Goal: Check status: Verify the current state of an ongoing process or item

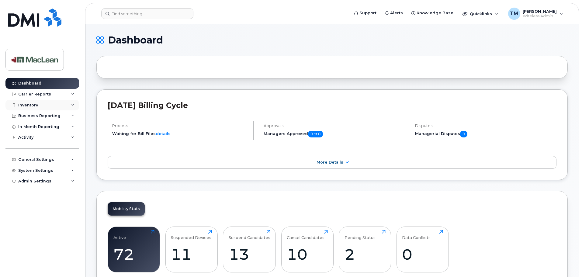
click at [31, 107] on div "Inventory" at bounding box center [28, 105] width 20 height 5
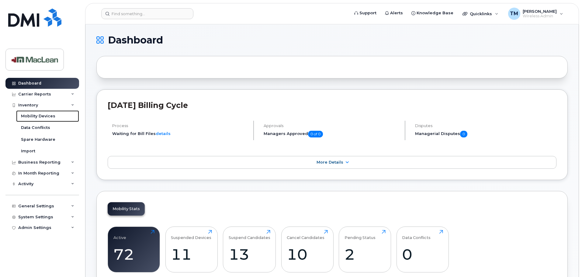
drag, startPoint x: 32, startPoint y: 117, endPoint x: 83, endPoint y: 124, distance: 51.3
click at [32, 117] on div "Mobility Devices" at bounding box center [38, 115] width 34 height 5
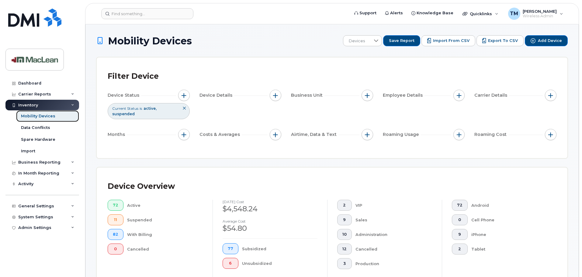
click at [40, 116] on div "Mobility Devices" at bounding box center [38, 115] width 34 height 5
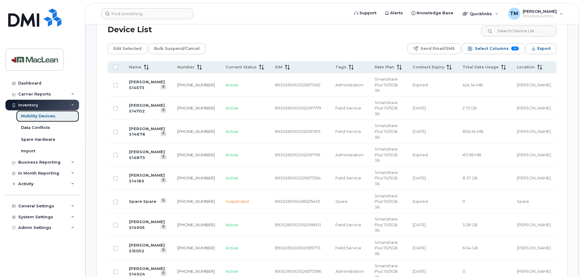
scroll to position [213, 0]
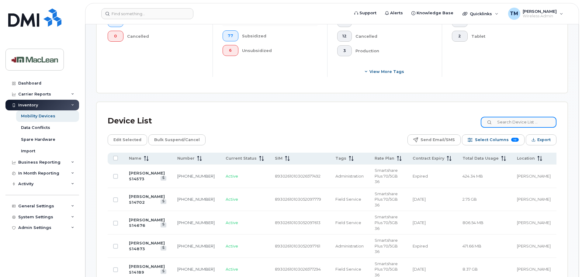
click at [506, 118] on input at bounding box center [518, 122] width 76 height 11
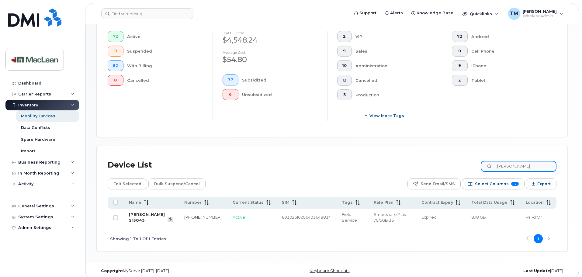
type input "gino"
drag, startPoint x: 148, startPoint y: 210, endPoint x: 286, endPoint y: 223, distance: 138.2
click at [148, 212] on link "[PERSON_NAME] S15043" at bounding box center [147, 217] width 36 height 11
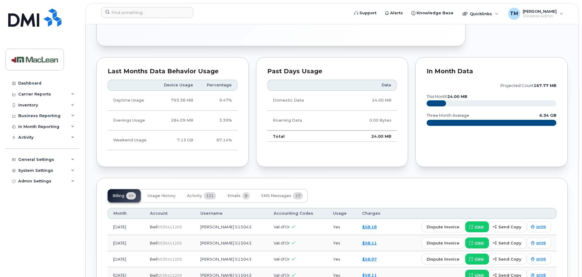
scroll to position [365, 0]
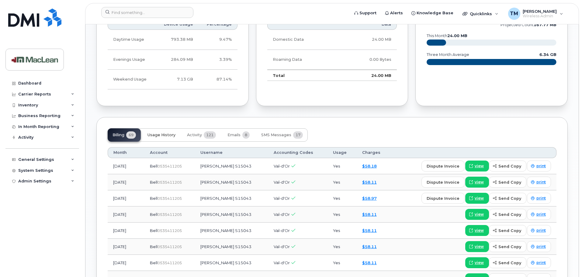
click at [172, 136] on span "Usage History" at bounding box center [161, 134] width 28 height 5
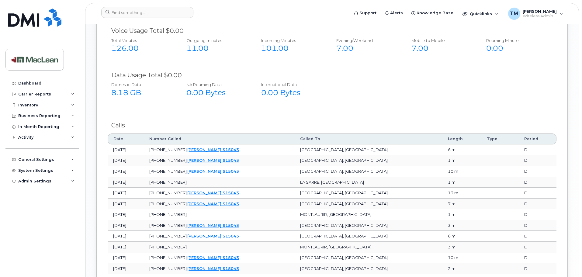
scroll to position [456, 0]
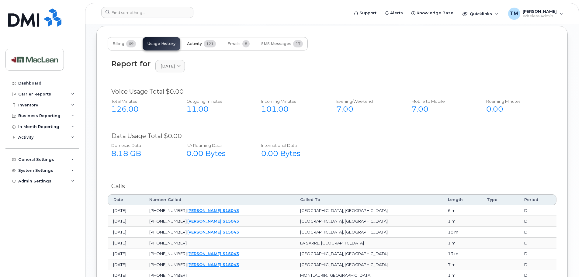
click at [198, 43] on span "Activity" at bounding box center [194, 43] width 15 height 5
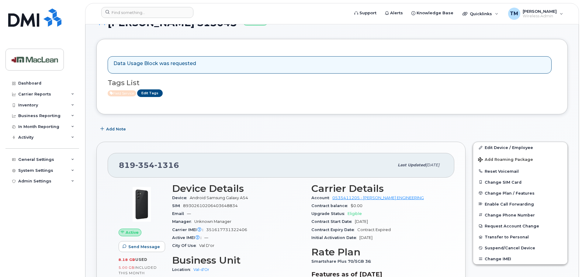
scroll to position [0, 0]
